Goal: Transaction & Acquisition: Purchase product/service

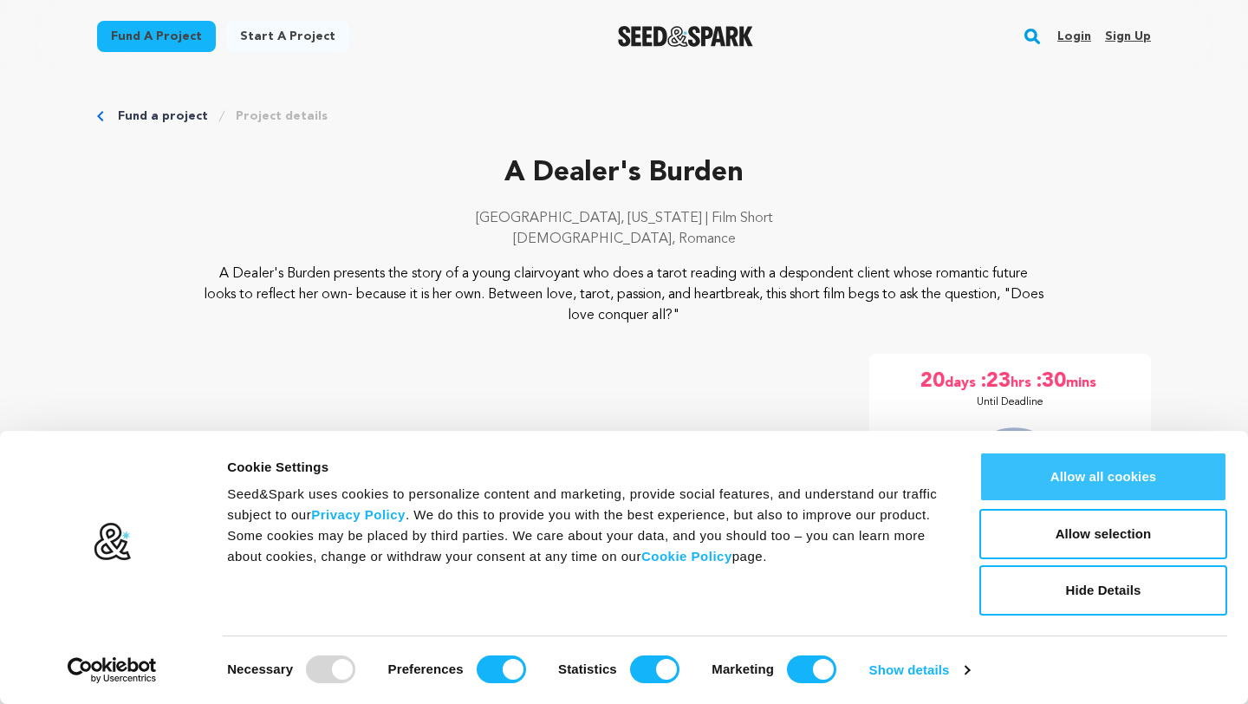
click at [1142, 480] on button "Allow all cookies" at bounding box center [1103, 477] width 248 height 50
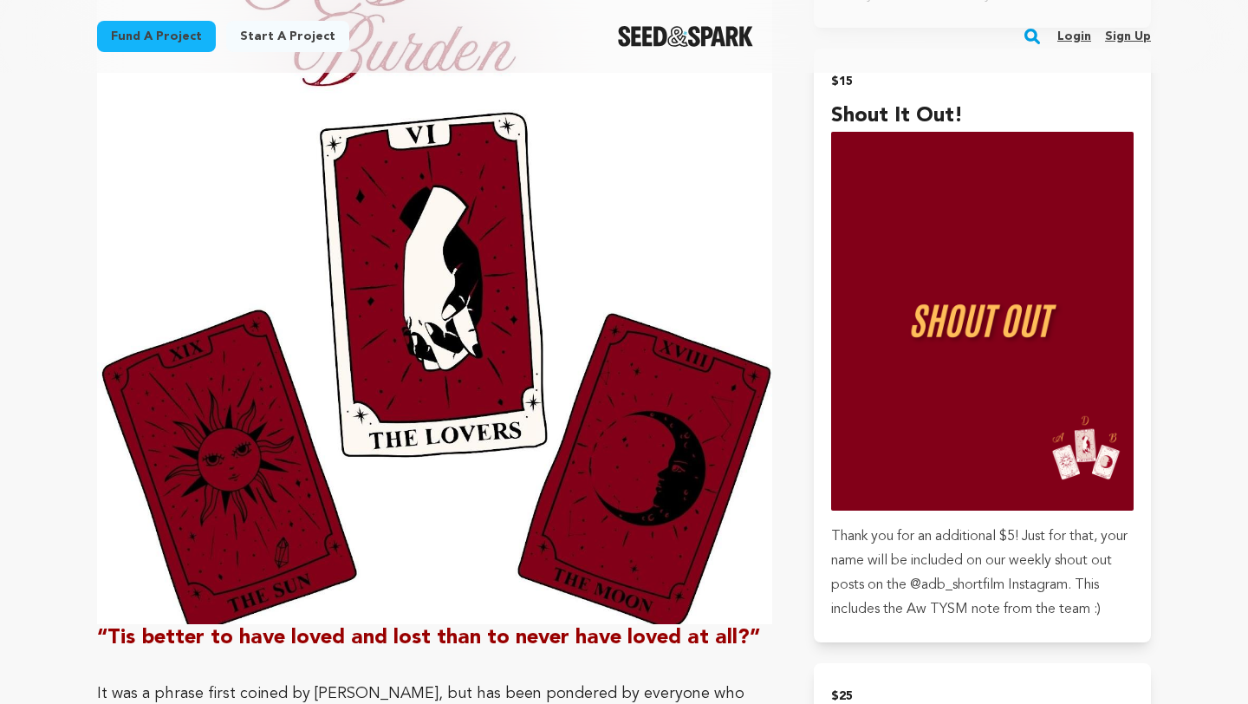
scroll to position [1606, 0]
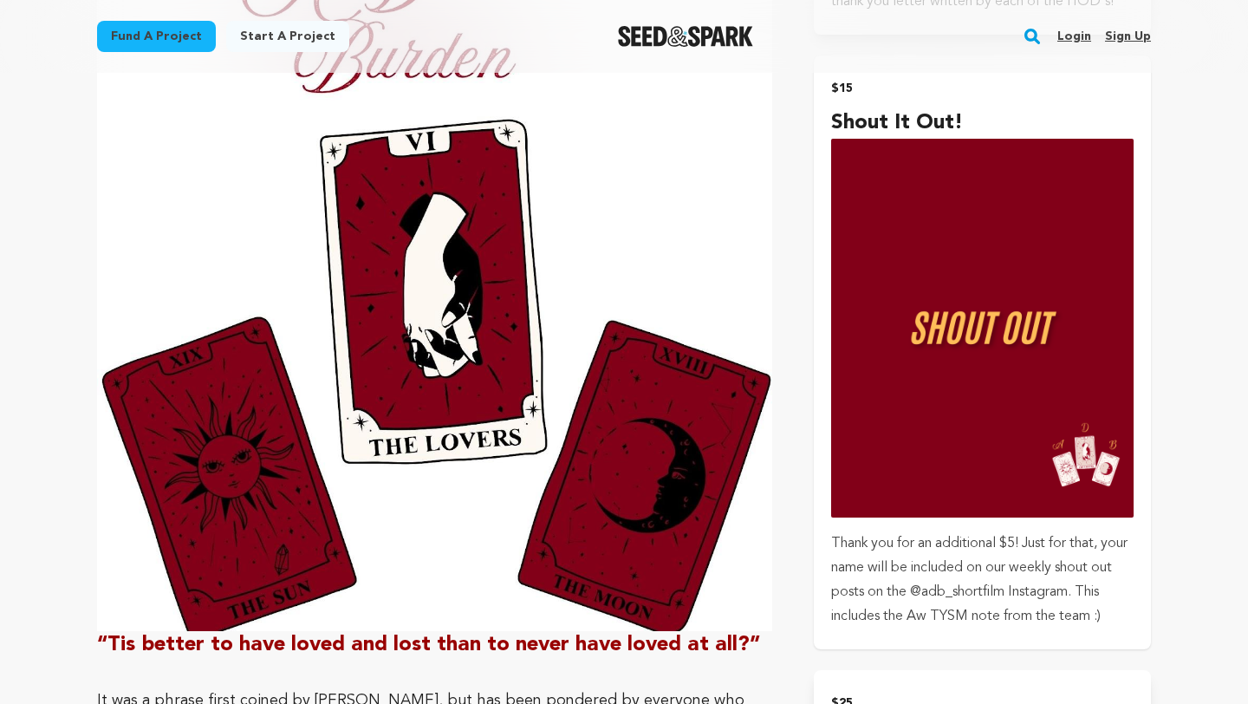
click at [968, 244] on img "submit" at bounding box center [982, 328] width 303 height 379
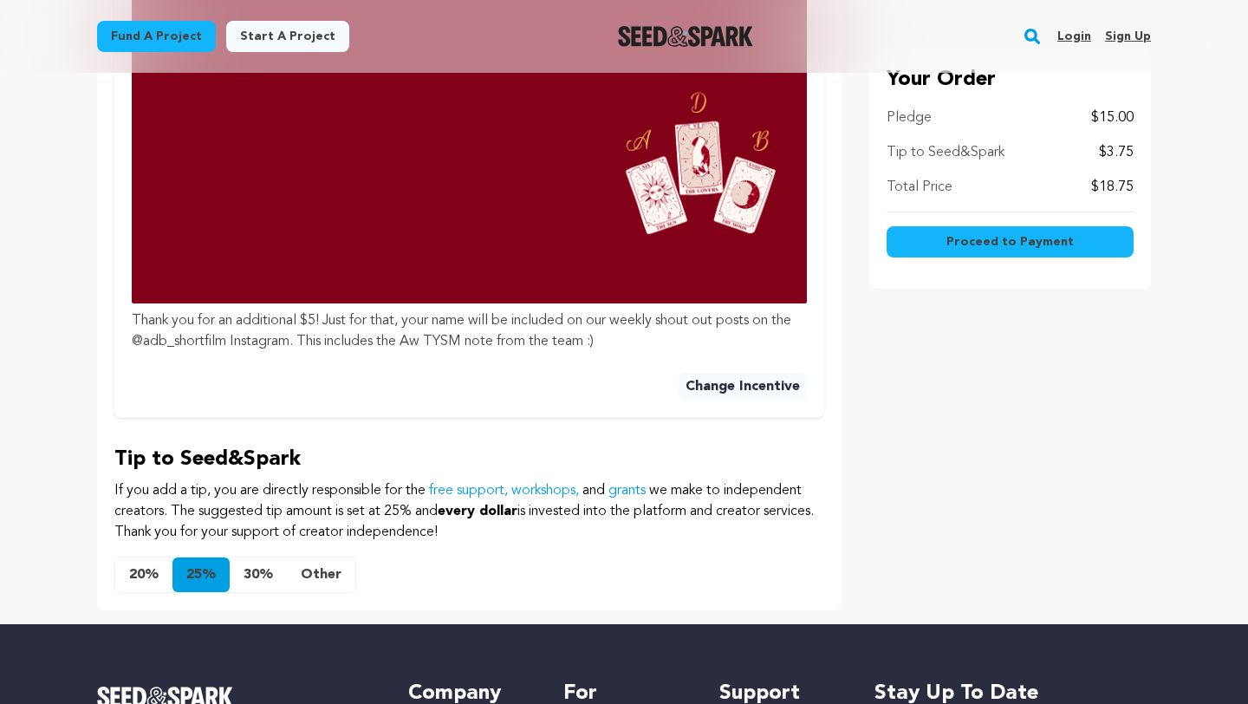
scroll to position [1204, 0]
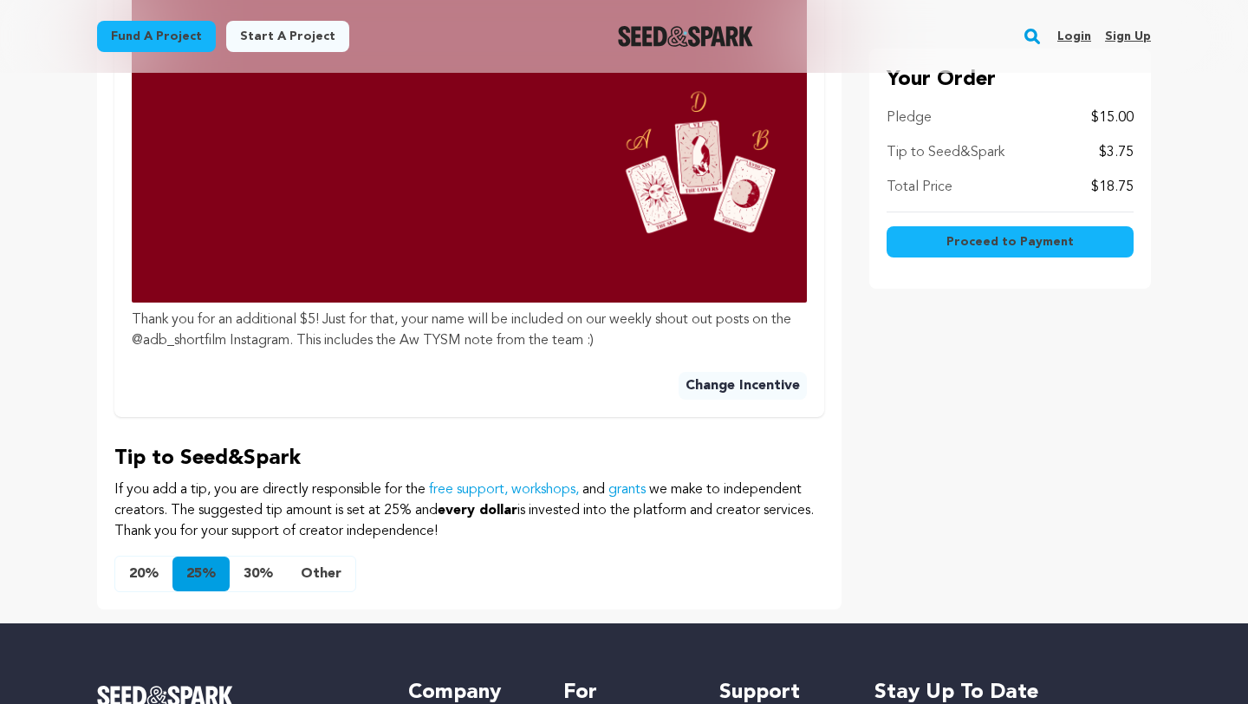
click at [133, 569] on button "20%" at bounding box center [143, 573] width 57 height 35
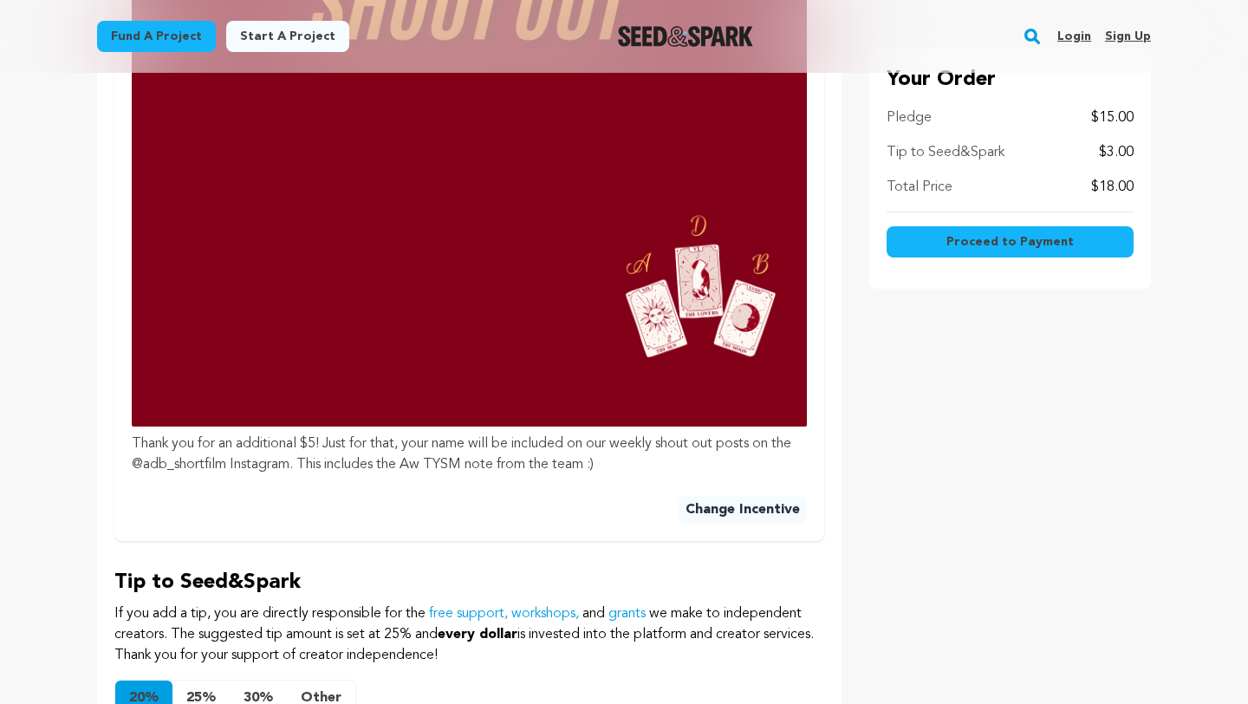
scroll to position [1070, 0]
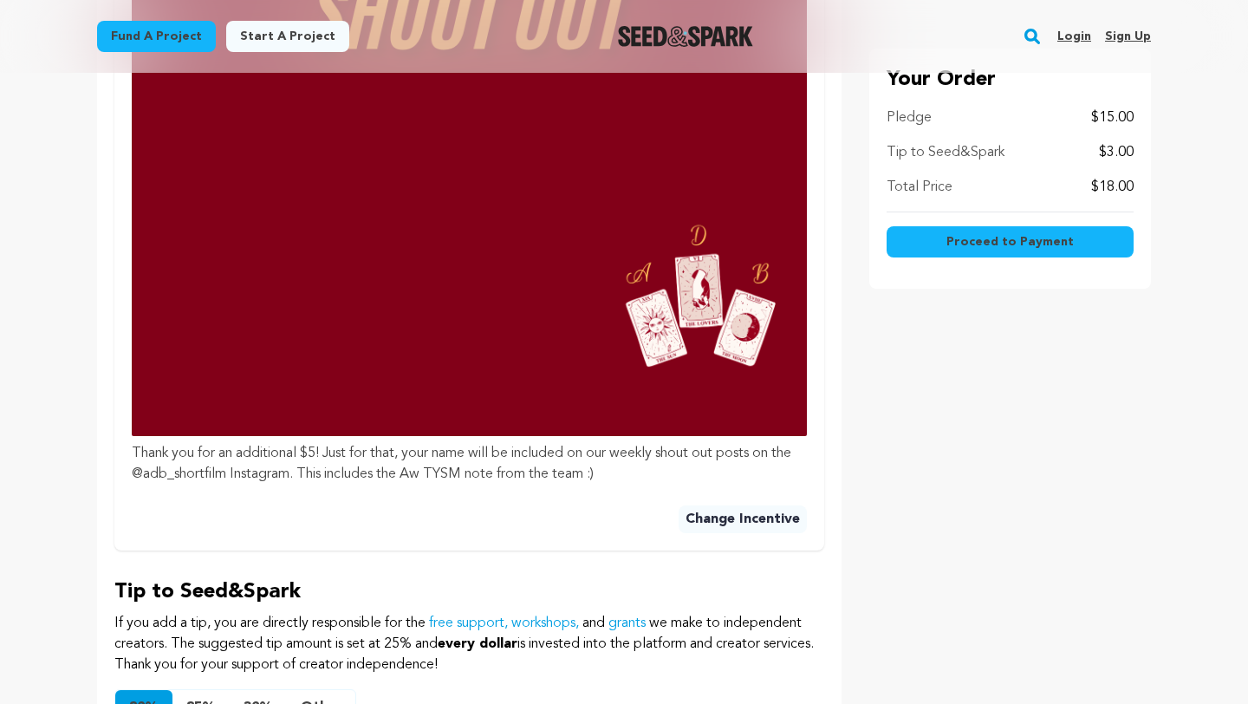
click at [978, 253] on button "Proceed to Payment" at bounding box center [1010, 241] width 247 height 31
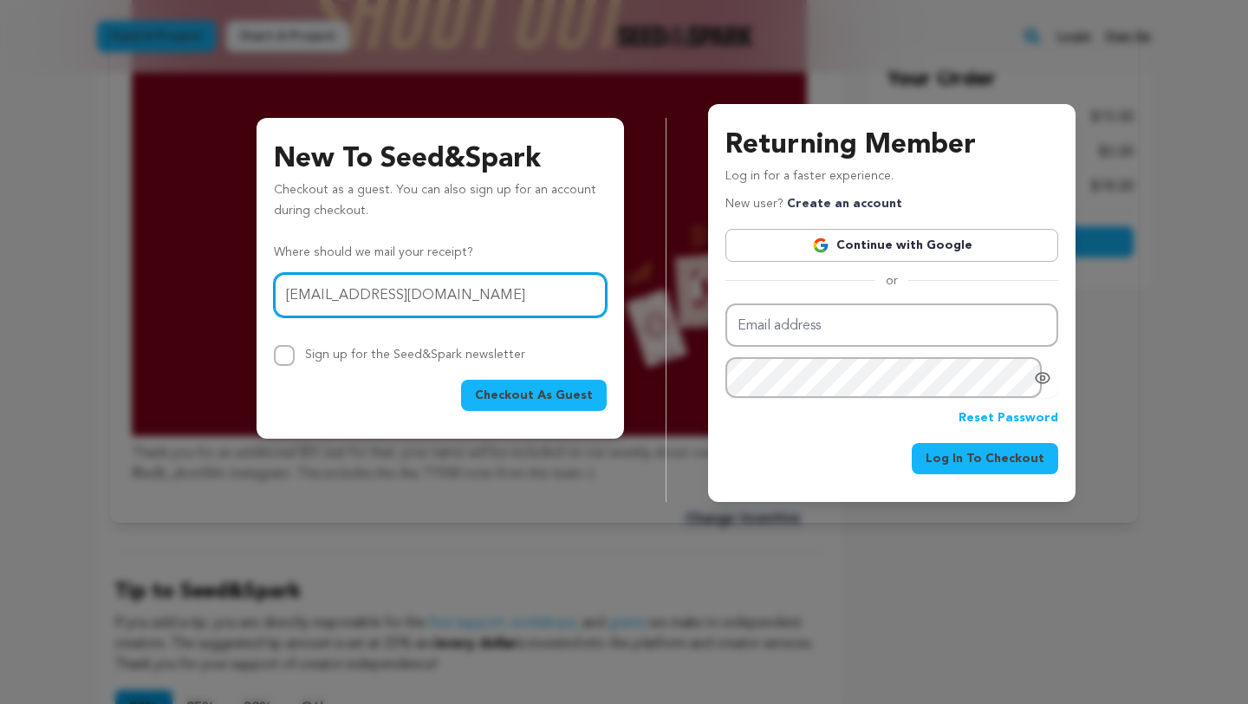
type input "mmcbridetackett@gmail.com"
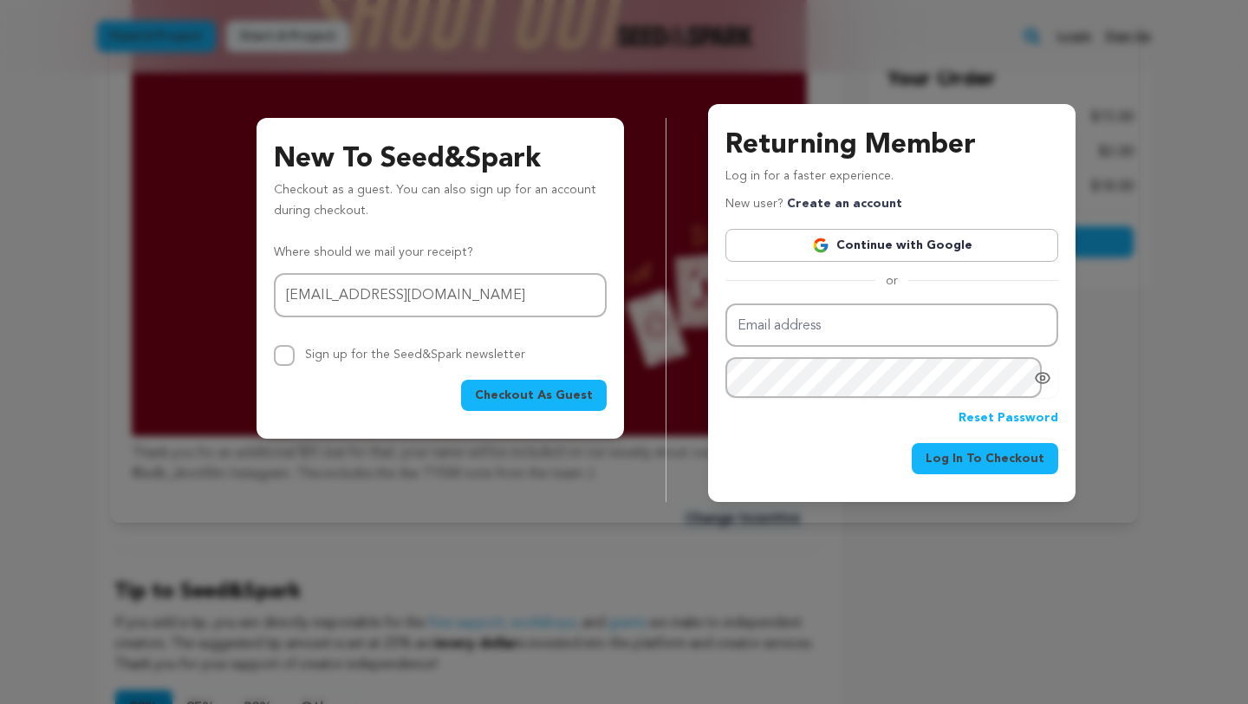
click at [542, 394] on span "Checkout As Guest" at bounding box center [534, 395] width 118 height 17
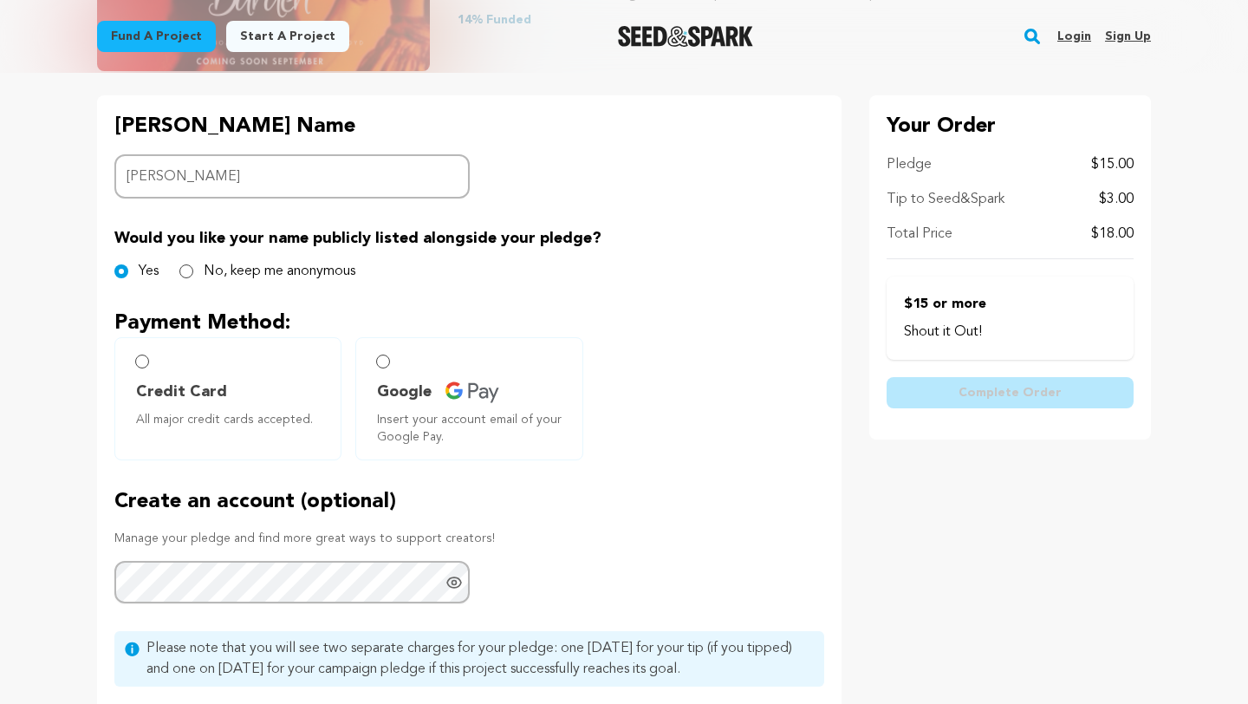
scroll to position [349, 0]
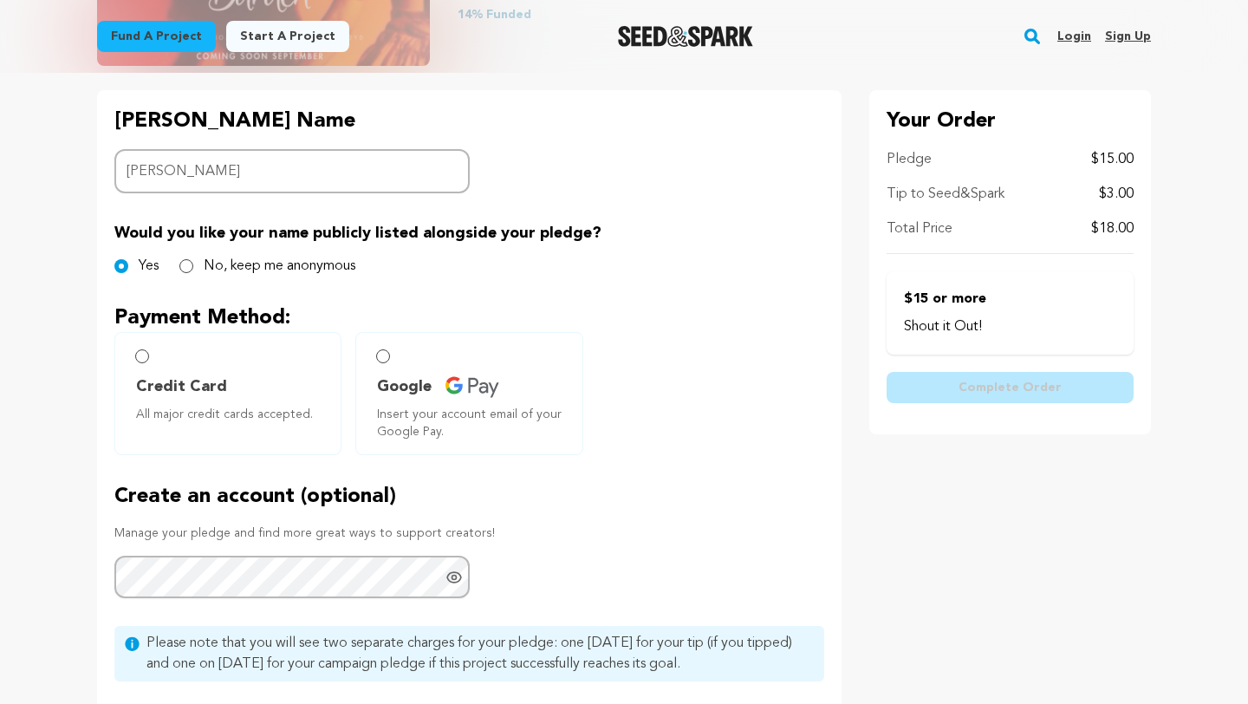
type input "[PERSON_NAME]"
click at [140, 355] on input "Credit Card All major credit cards accepted." at bounding box center [142, 356] width 14 height 14
radio input "false"
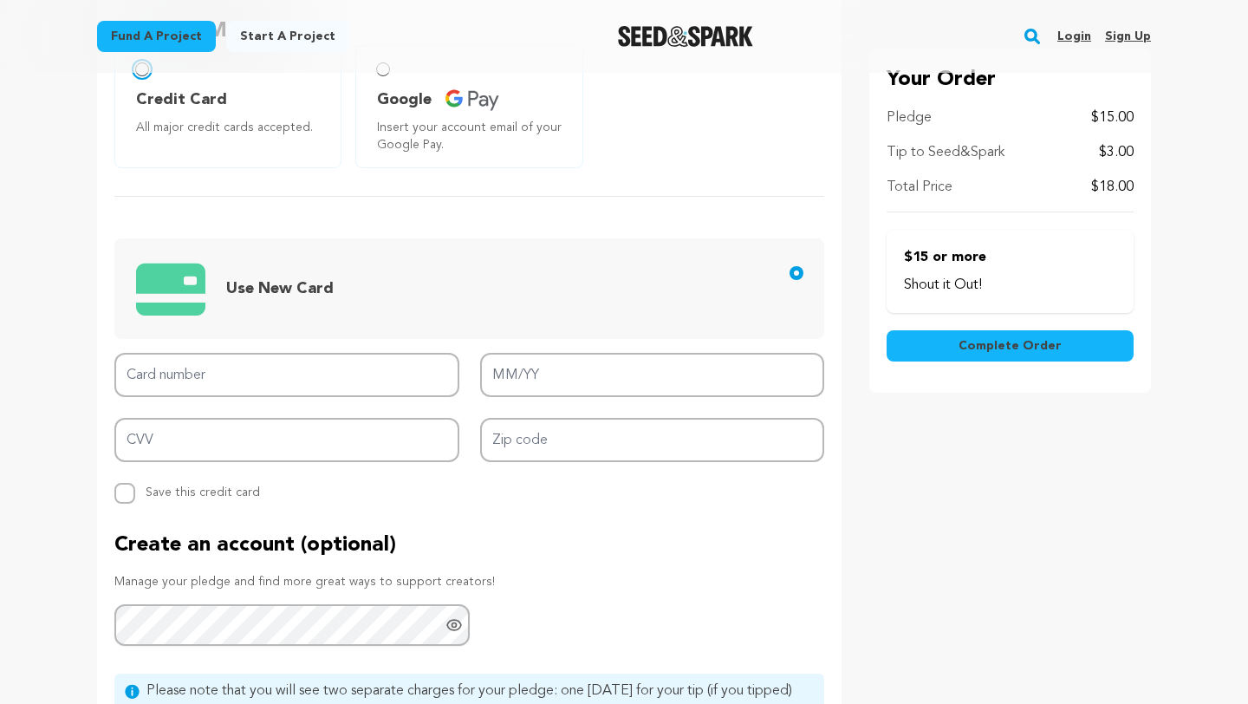
scroll to position [641, 0]
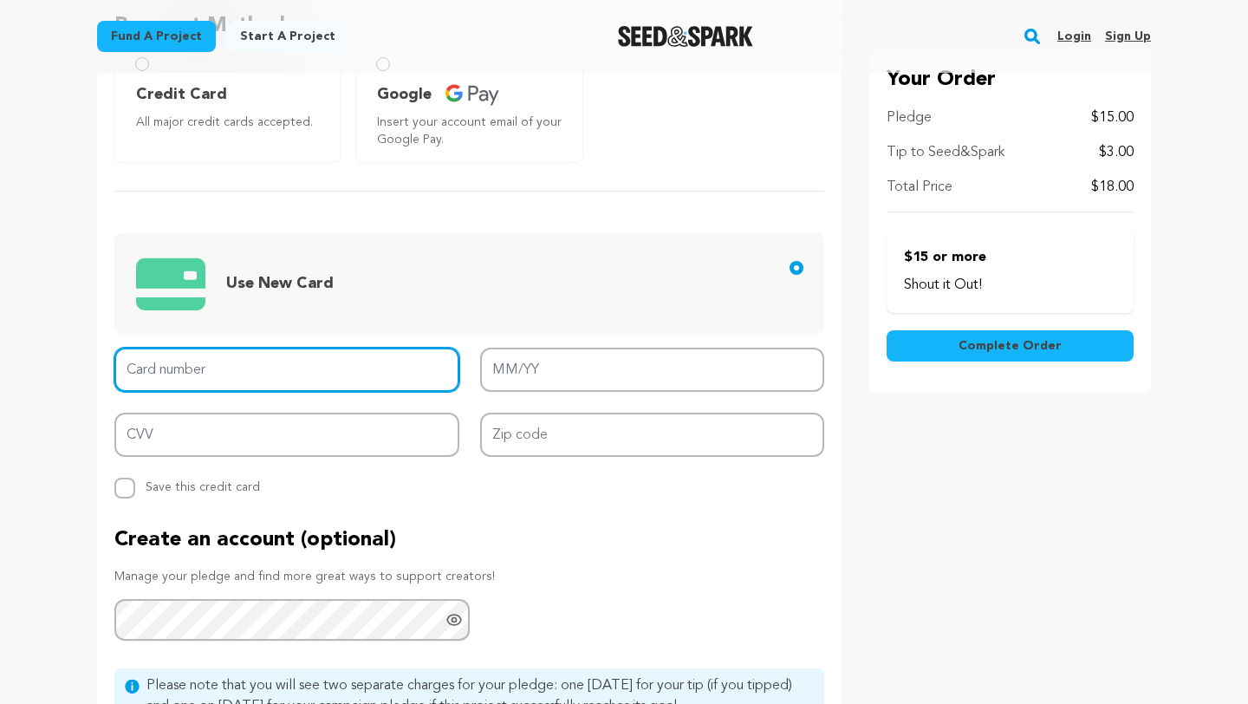
click at [293, 377] on input "Card number" at bounding box center [286, 370] width 345 height 44
type input "5240 3890 1018 2554"
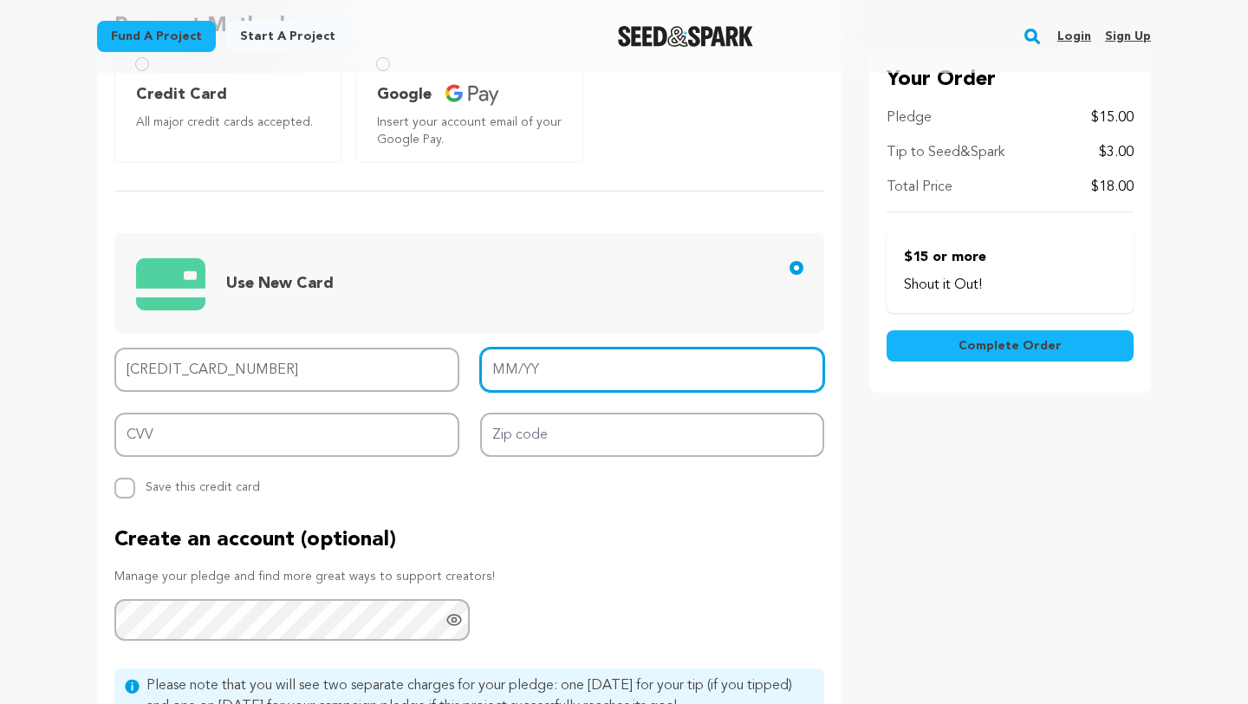
type input "05/28"
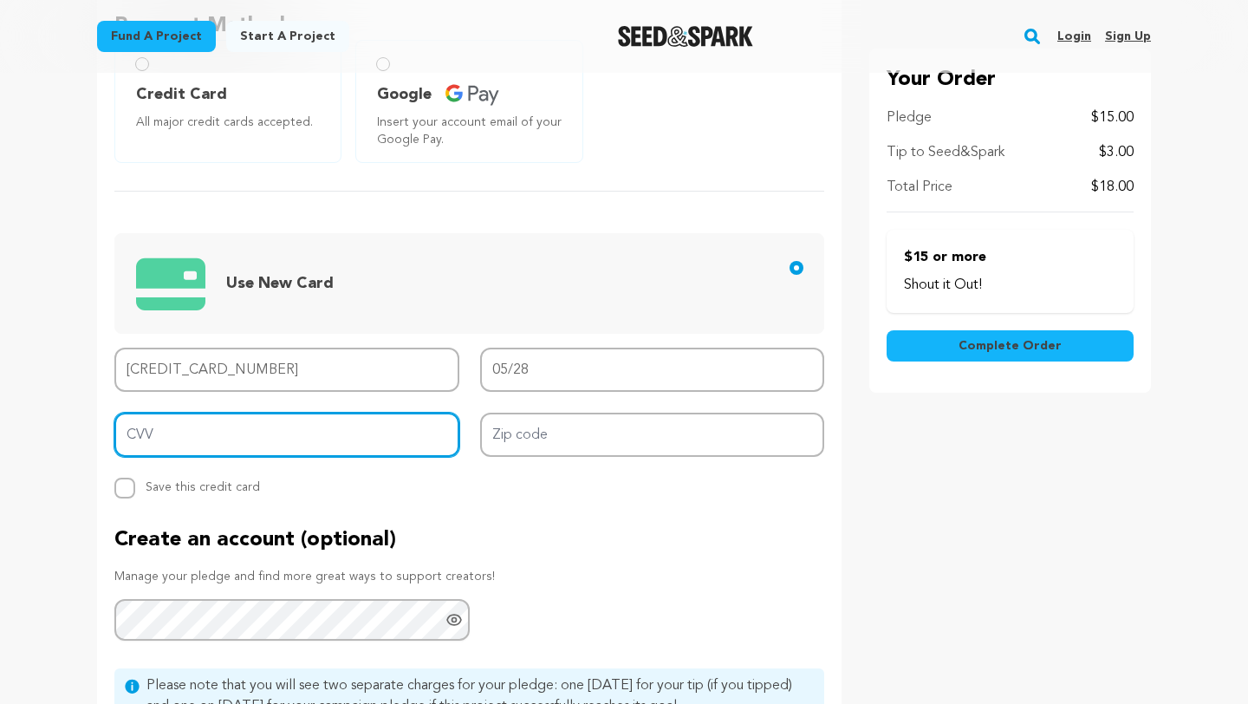
type input "263"
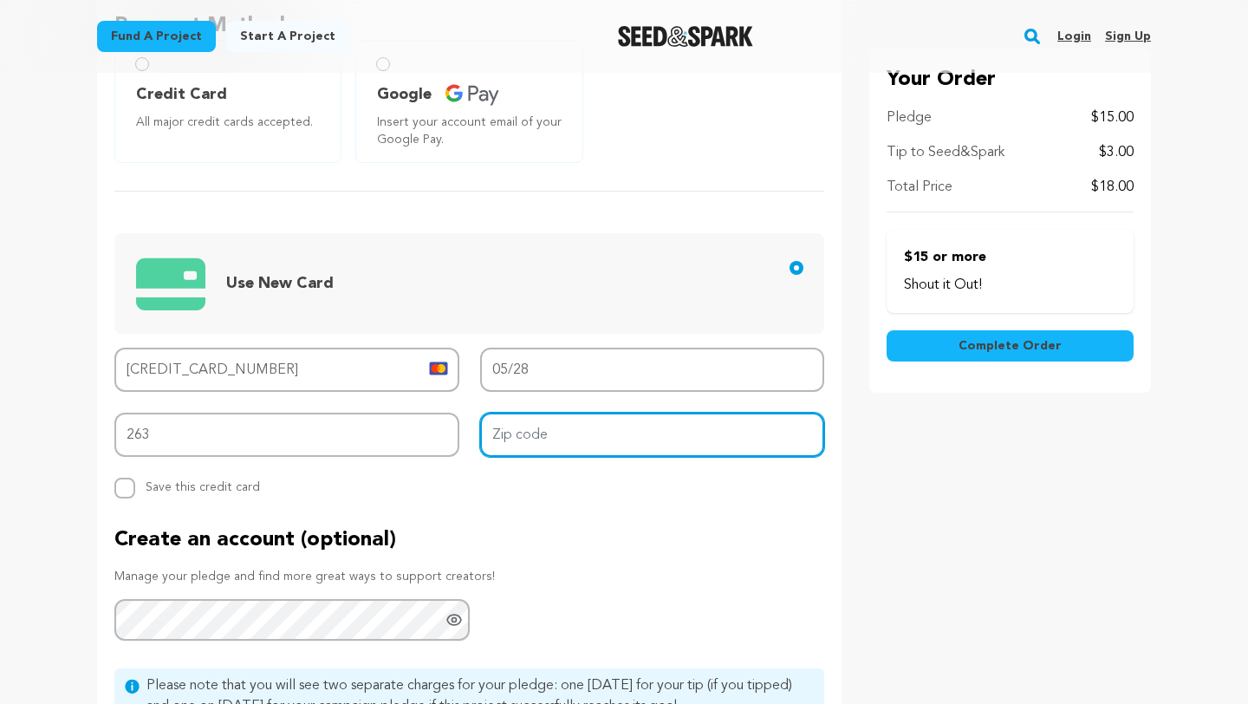
click at [582, 429] on input "Zip code" at bounding box center [652, 435] width 345 height 44
type input "15236"
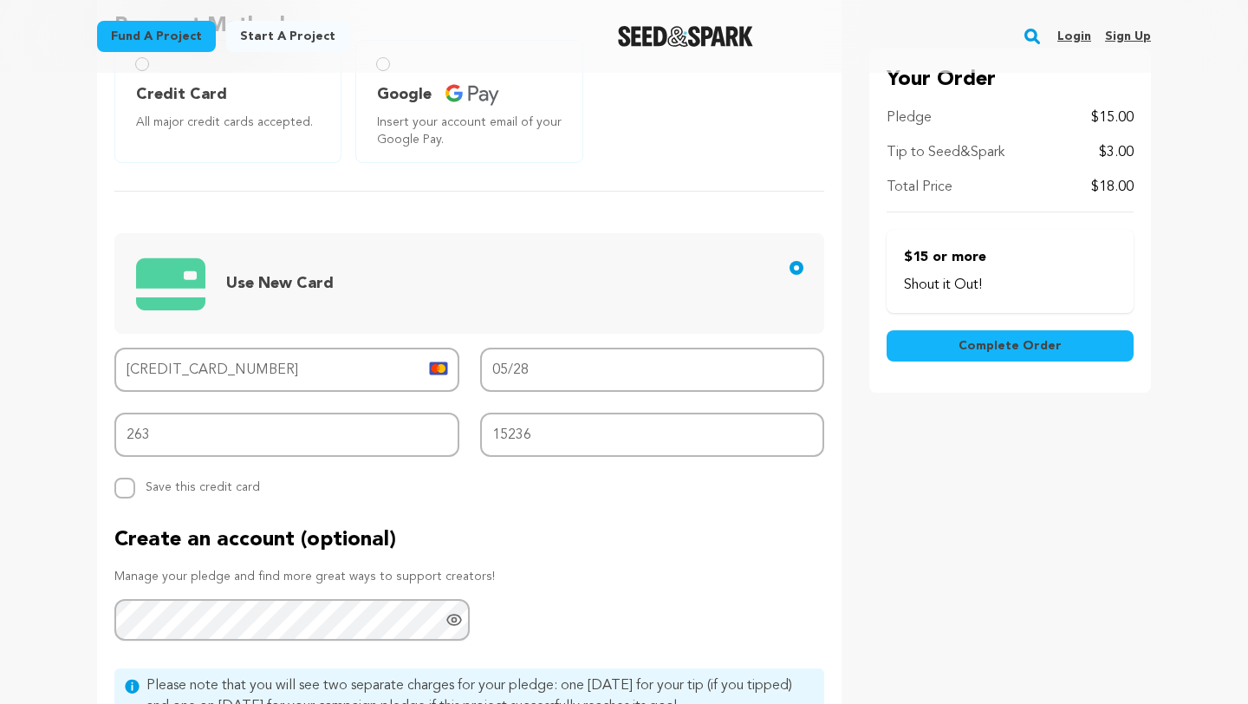
click at [681, 547] on p "Create an account (optional)" at bounding box center [469, 540] width 710 height 28
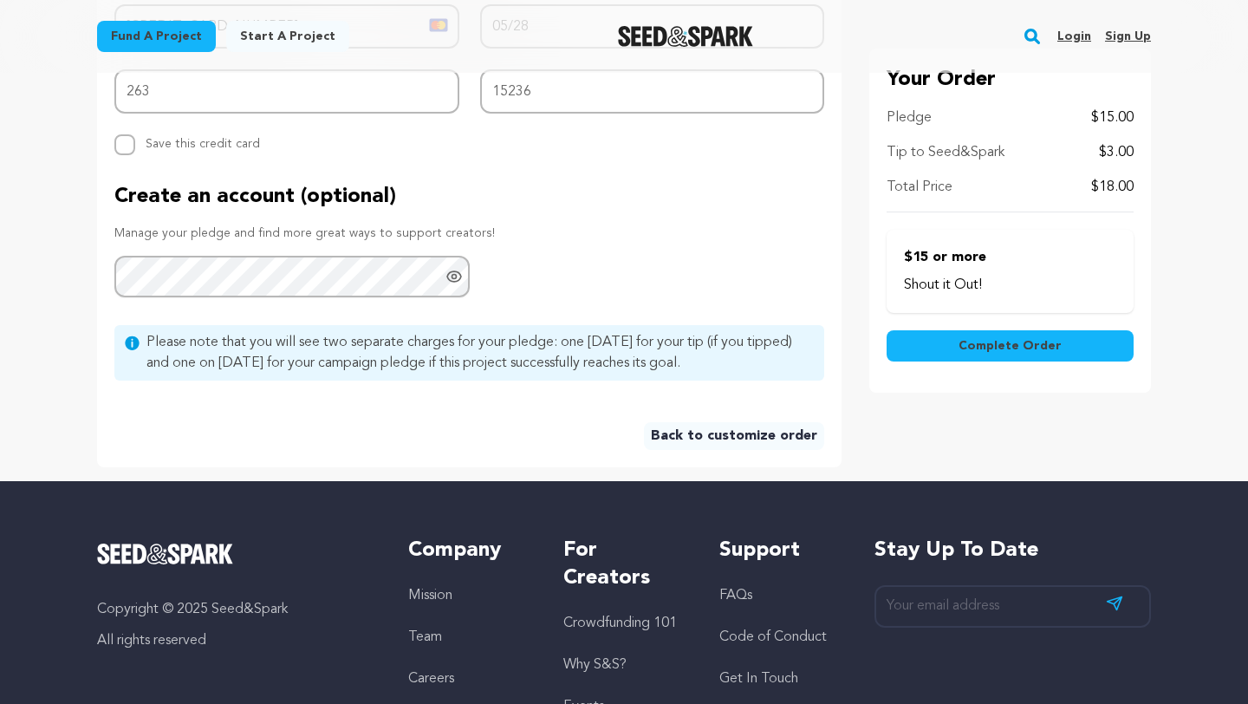
scroll to position [986, 0]
click at [956, 343] on button "Complete Order" at bounding box center [1010, 345] width 247 height 31
